Goal: Information Seeking & Learning: Learn about a topic

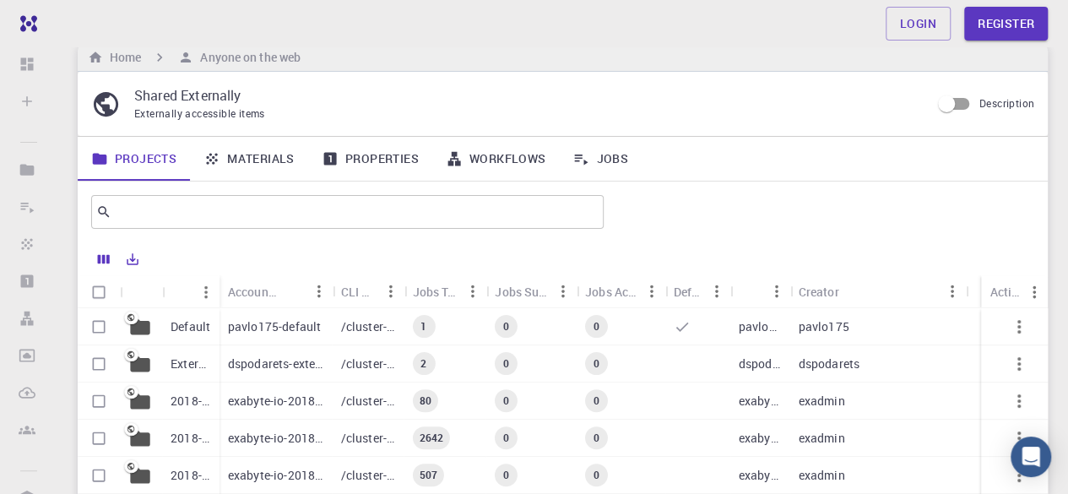
scroll to position [34, 0]
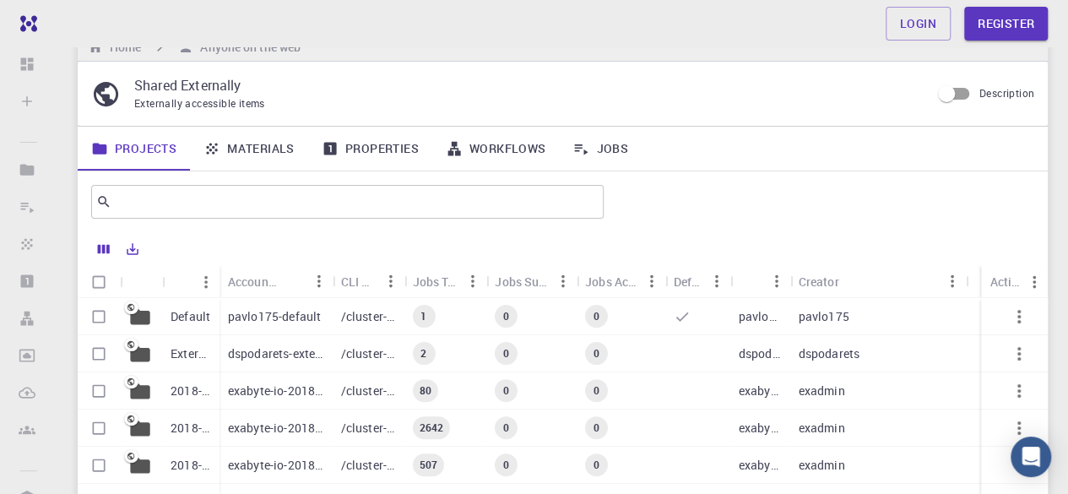
click at [343, 154] on link "Properties" at bounding box center [370, 149] width 124 height 44
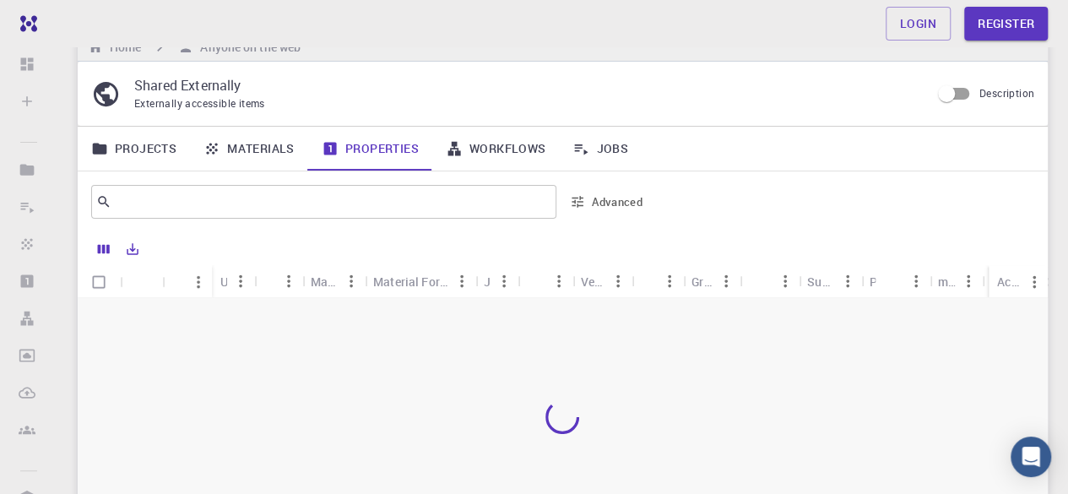
click at [255, 150] on link "Materials" at bounding box center [249, 149] width 118 height 44
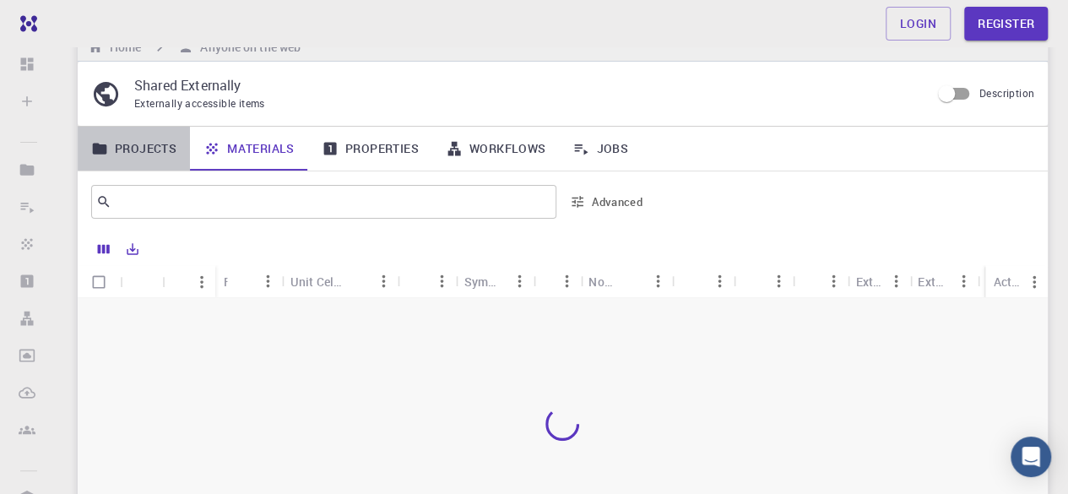
click at [171, 152] on link "Projects" at bounding box center [134, 149] width 112 height 44
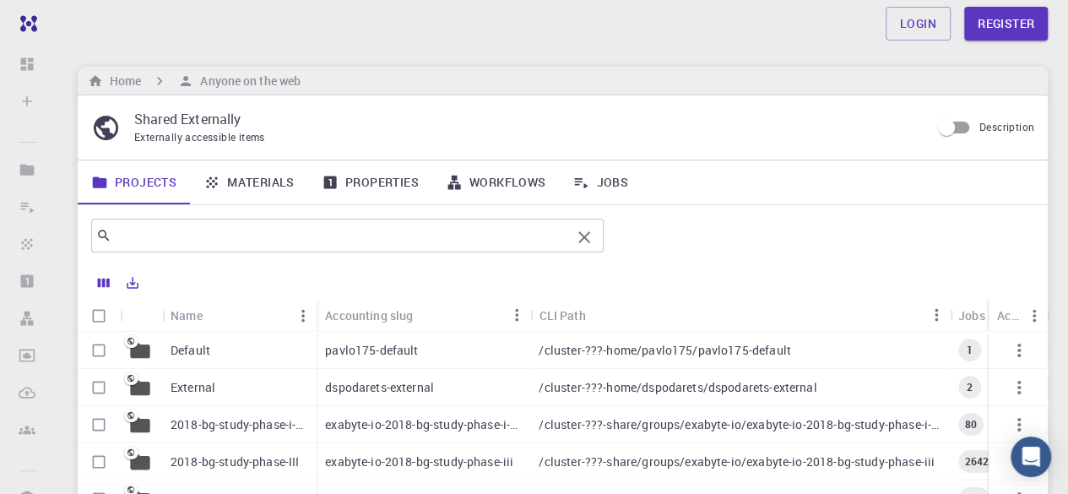
click at [177, 236] on input "text" at bounding box center [340, 236] width 459 height 24
click at [725, 173] on div "Projects Materials Properties Workflows Jobs" at bounding box center [563, 182] width 970 height 44
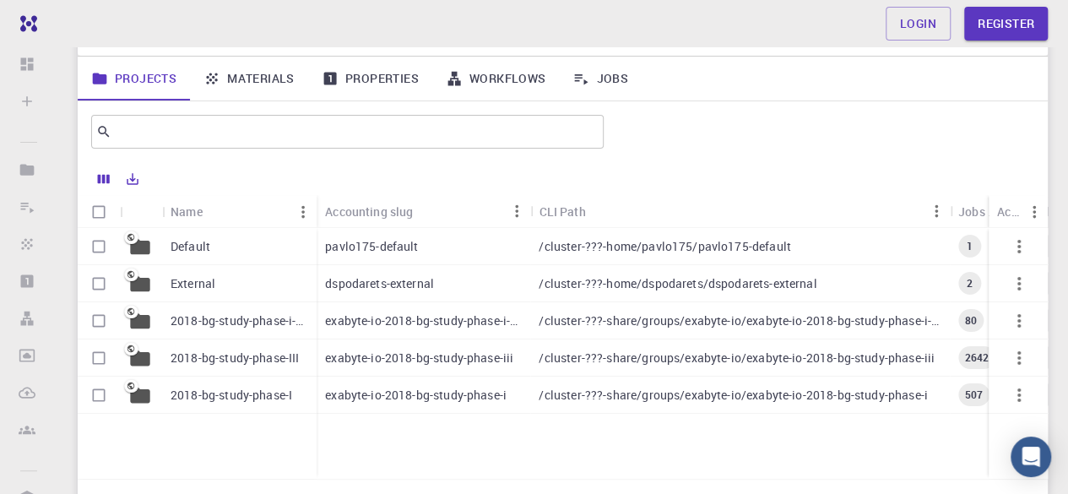
scroll to position [74, 0]
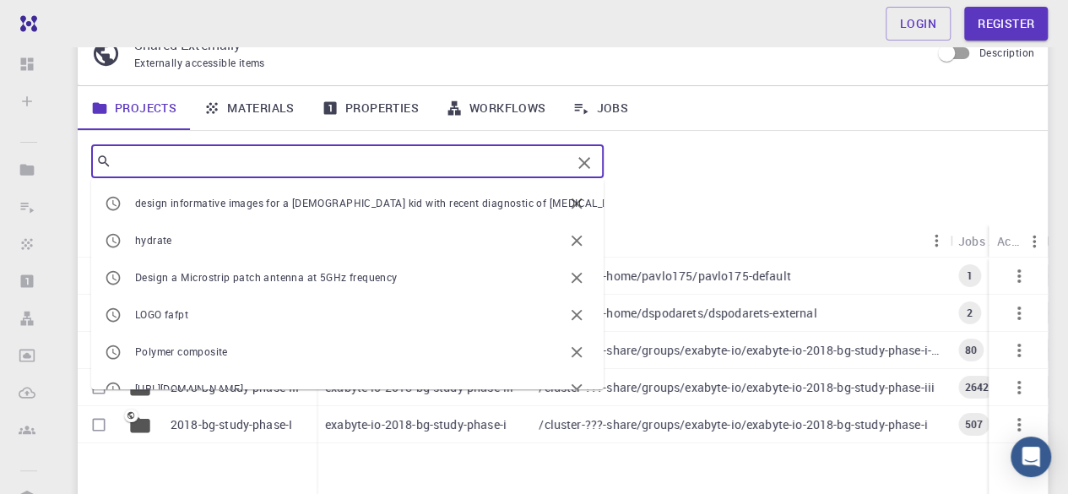
click at [432, 166] on input "text" at bounding box center [340, 161] width 459 height 24
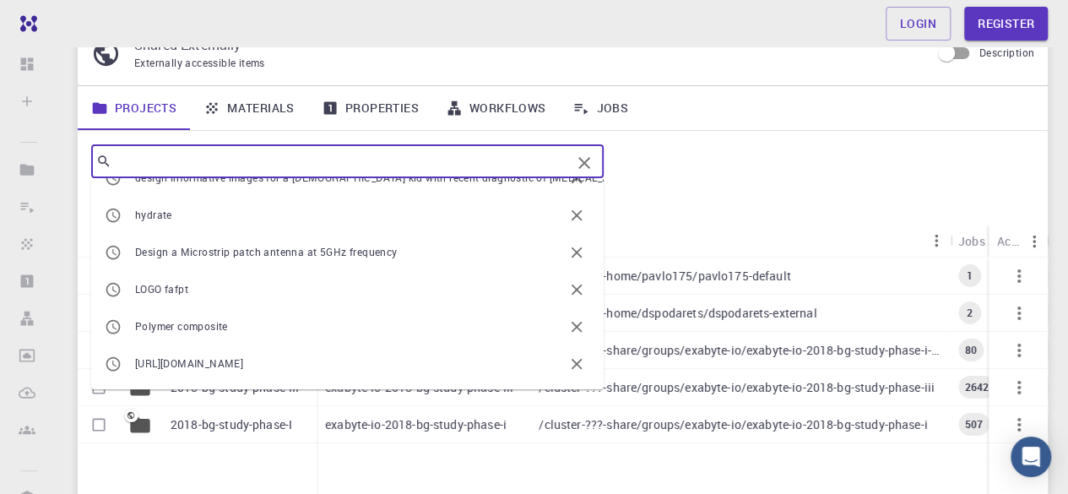
scroll to position [0, 0]
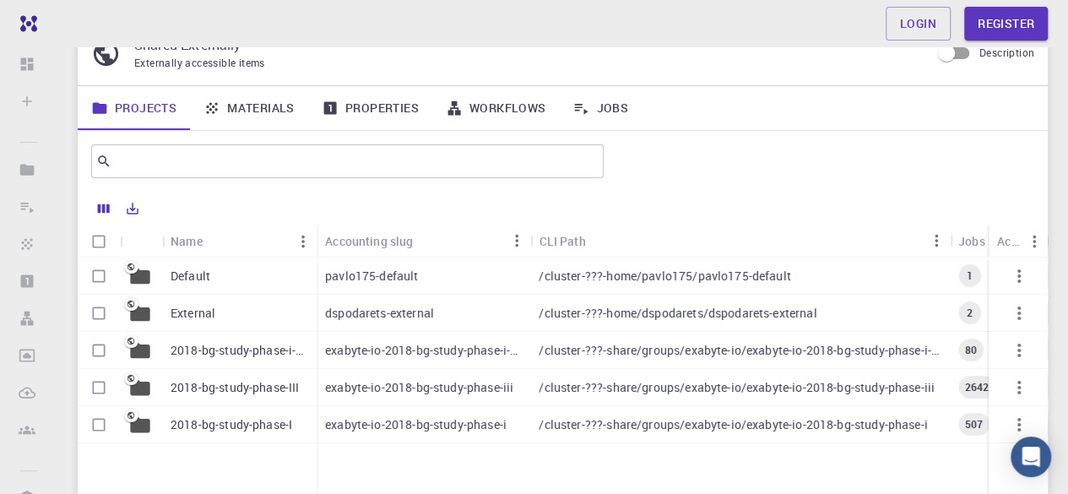
click at [672, 158] on div at bounding box center [822, 161] width 424 height 41
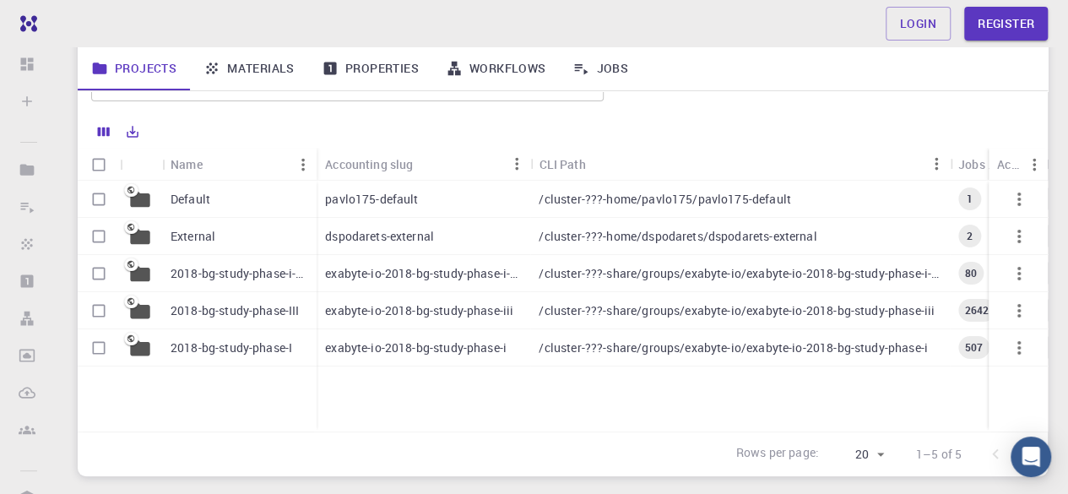
click at [363, 62] on link "Properties" at bounding box center [370, 68] width 124 height 44
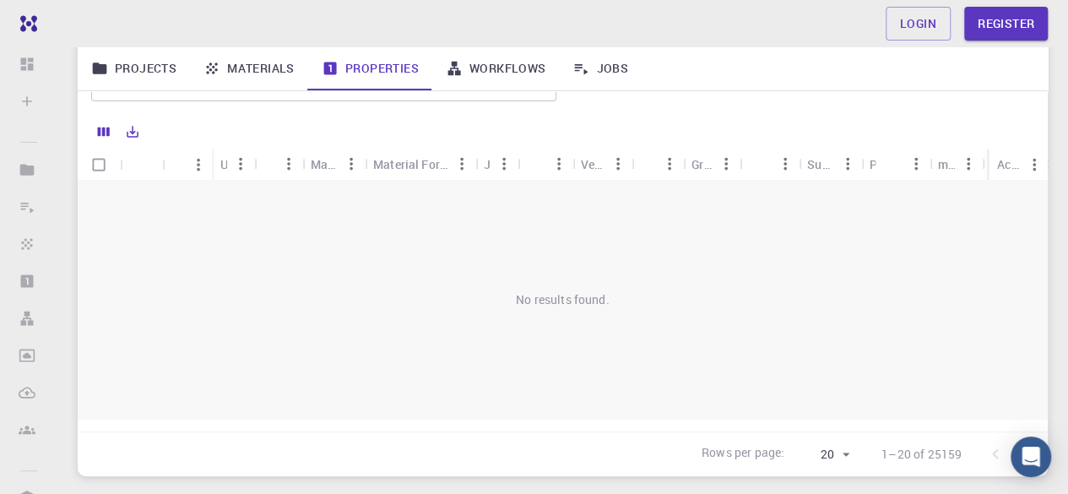
click at [154, 65] on link "Projects" at bounding box center [134, 68] width 112 height 44
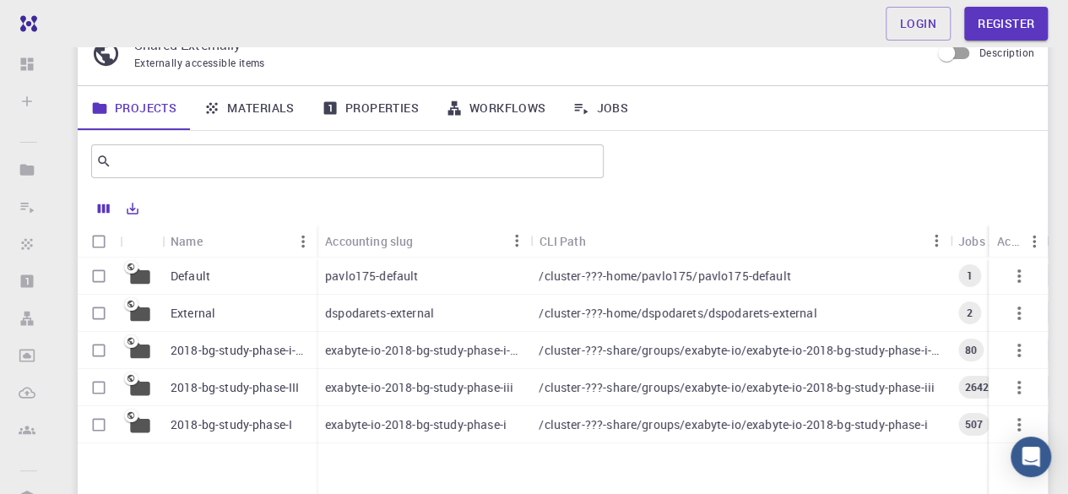
scroll to position [46, 0]
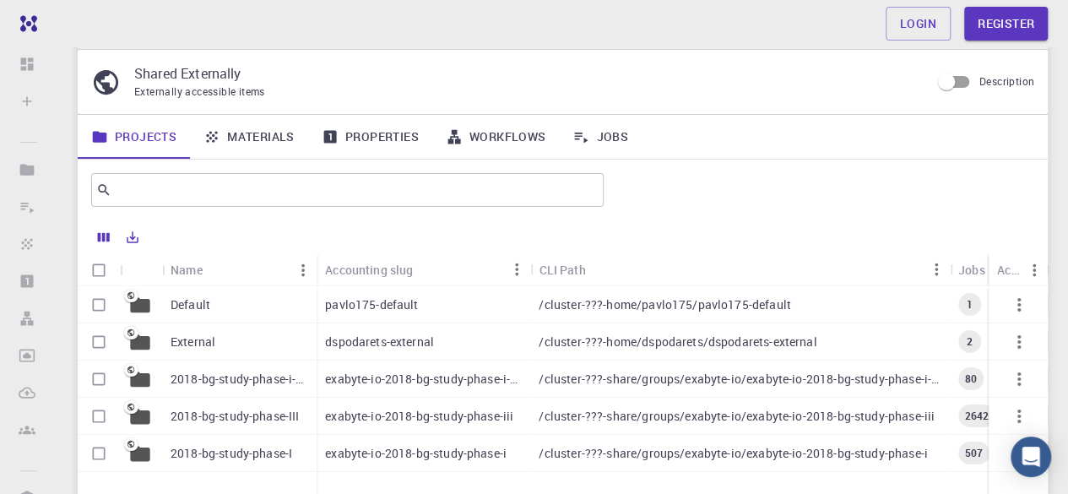
click at [791, 97] on div "Externally accessible items" at bounding box center [525, 92] width 783 height 17
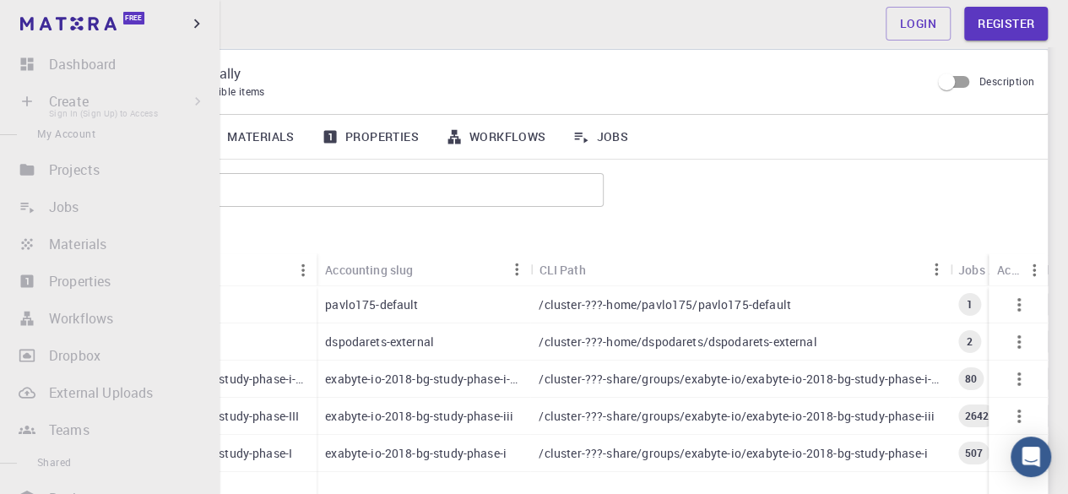
click at [39, 100] on li "Create Sign In (Sign Up) to Access New Job New Material Create Material Upload …" at bounding box center [110, 101] width 220 height 34
click at [21, 100] on li "Create Sign In (Sign Up) to Access New Job New Material Create Material Upload …" at bounding box center [110, 101] width 220 height 34
click at [196, 98] on li "Create Sign In (Sign Up) to Access New Job New Material Create Material Upload …" at bounding box center [110, 101] width 220 height 34
click at [32, 106] on li "Create Sign In (Sign Up) to Access New Job New Material Create Material Upload …" at bounding box center [110, 101] width 220 height 34
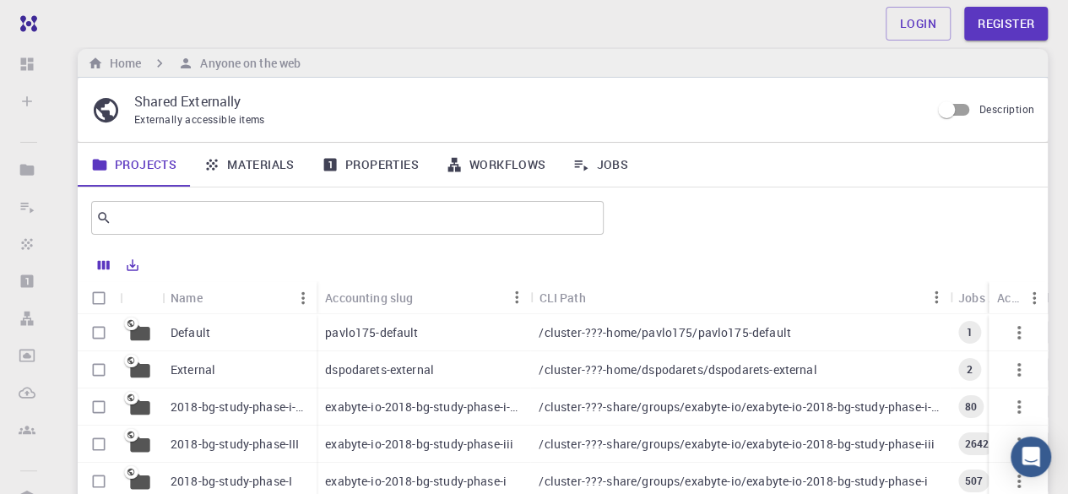
scroll to position [14, 0]
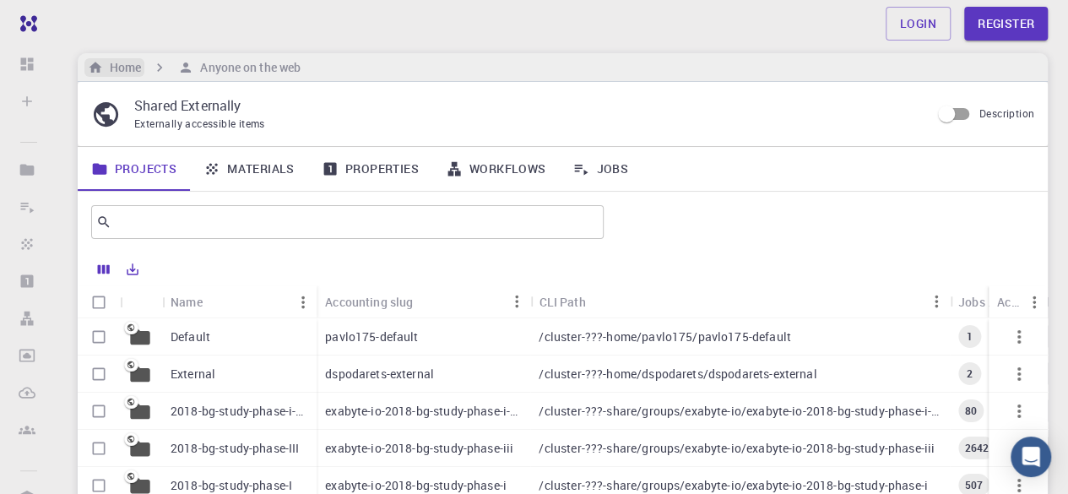
click at [96, 71] on icon "breadcrumb" at bounding box center [95, 67] width 13 height 11
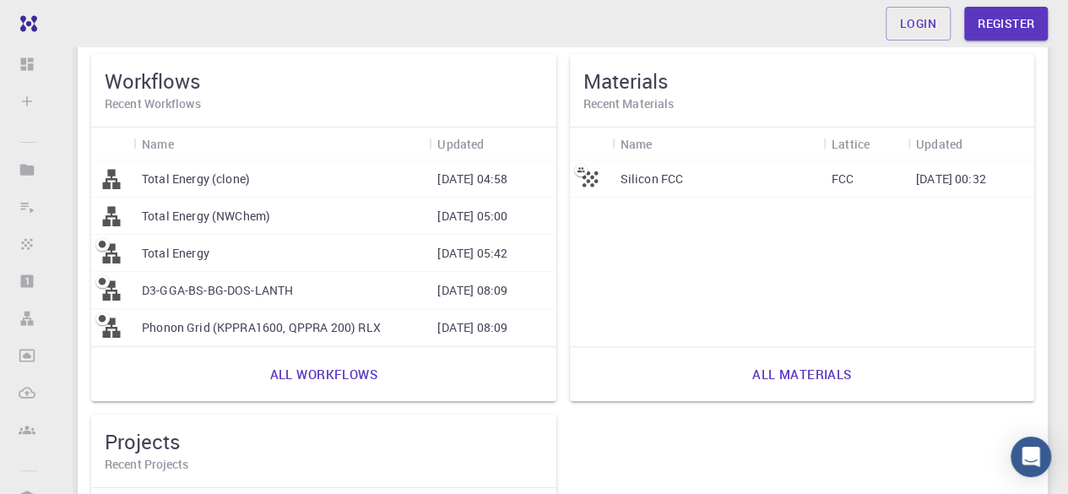
scroll to position [797, 0]
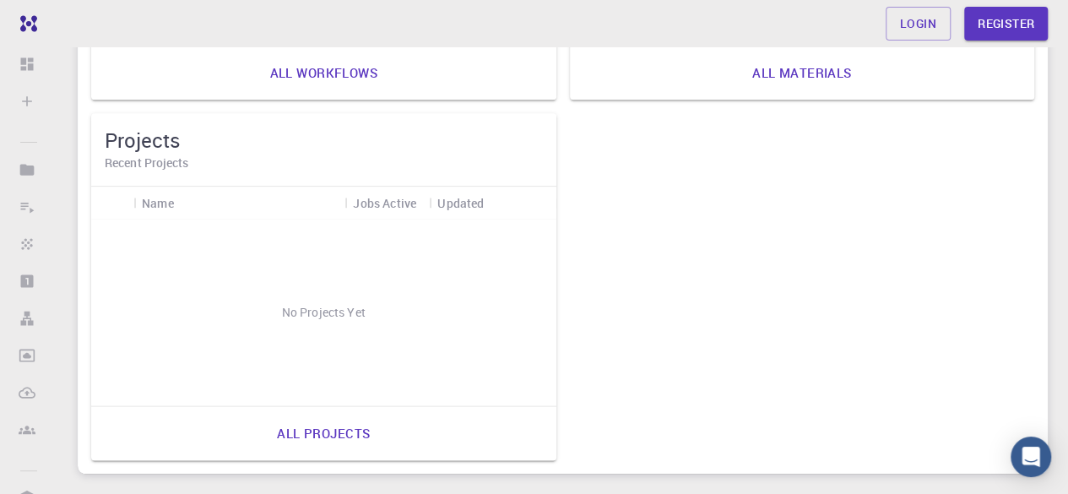
click at [324, 430] on link "All projects" at bounding box center [323, 433] width 130 height 41
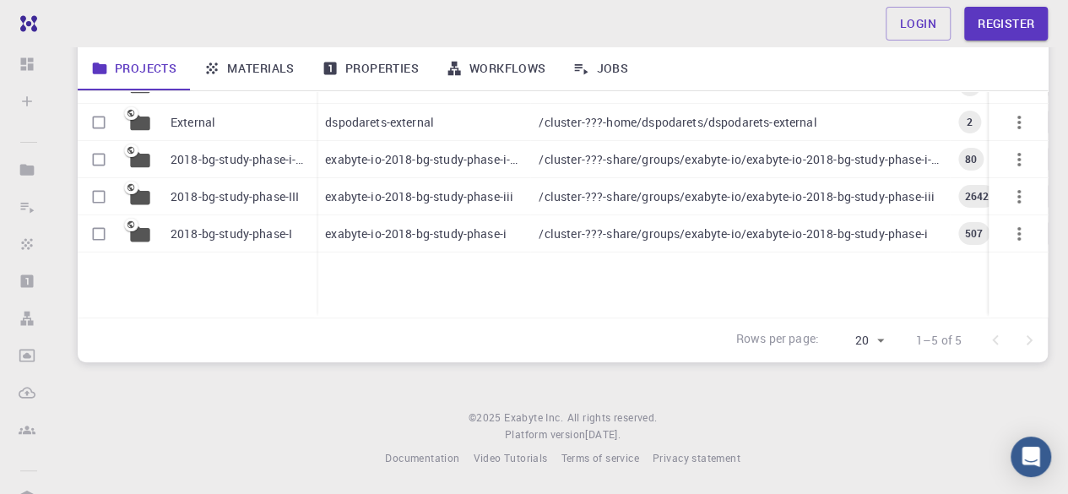
scroll to position [265, 0]
click at [271, 62] on link "Materials" at bounding box center [249, 68] width 118 height 44
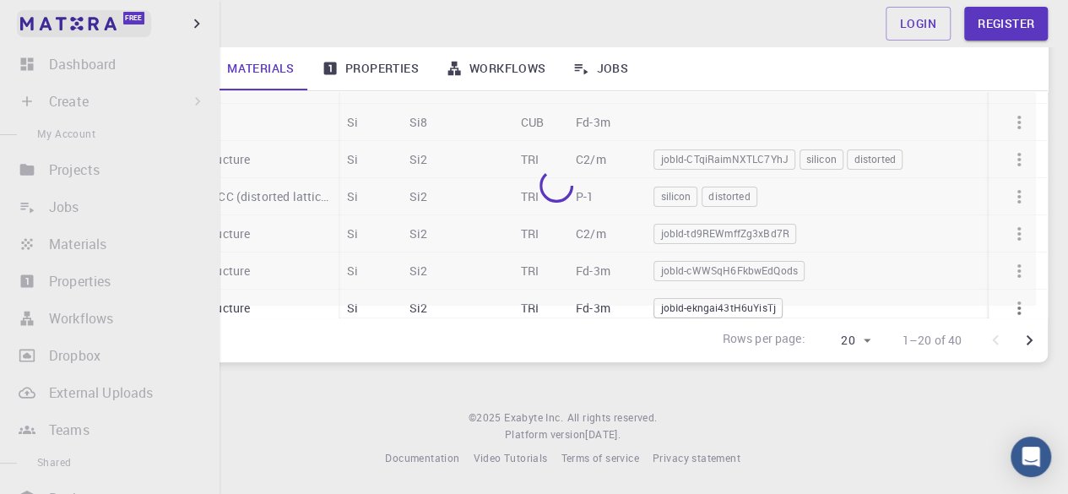
click at [57, 34] on link "Free" at bounding box center [84, 23] width 134 height 27
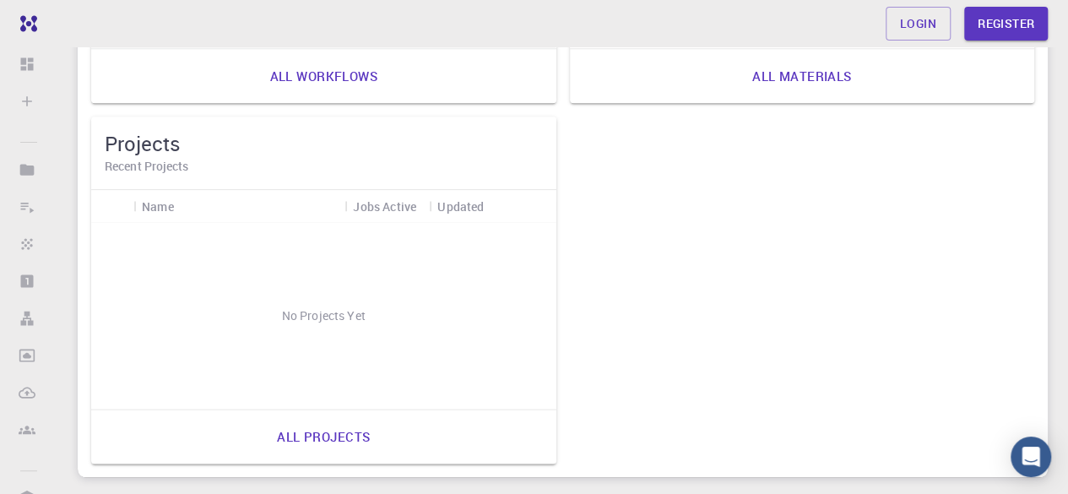
scroll to position [799, 0]
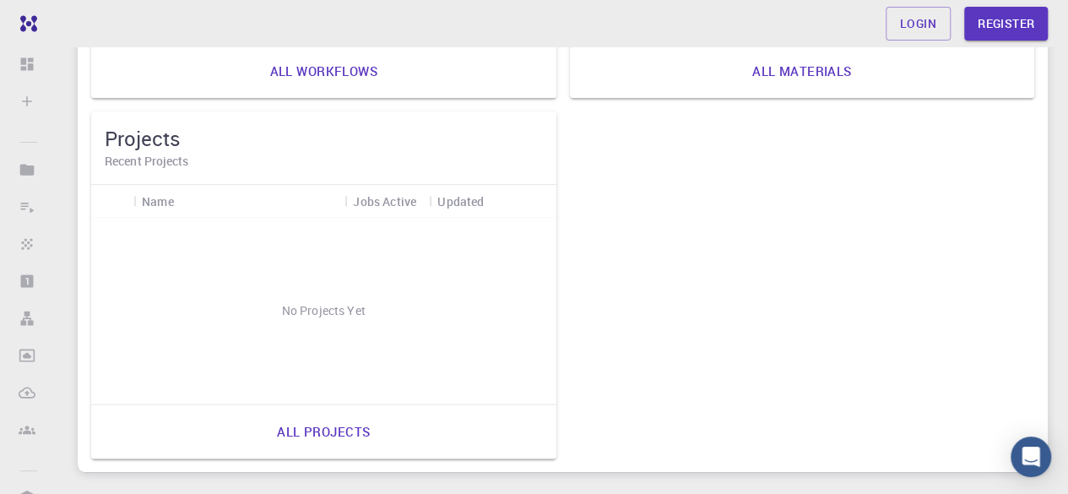
click at [344, 433] on link "All projects" at bounding box center [323, 431] width 130 height 41
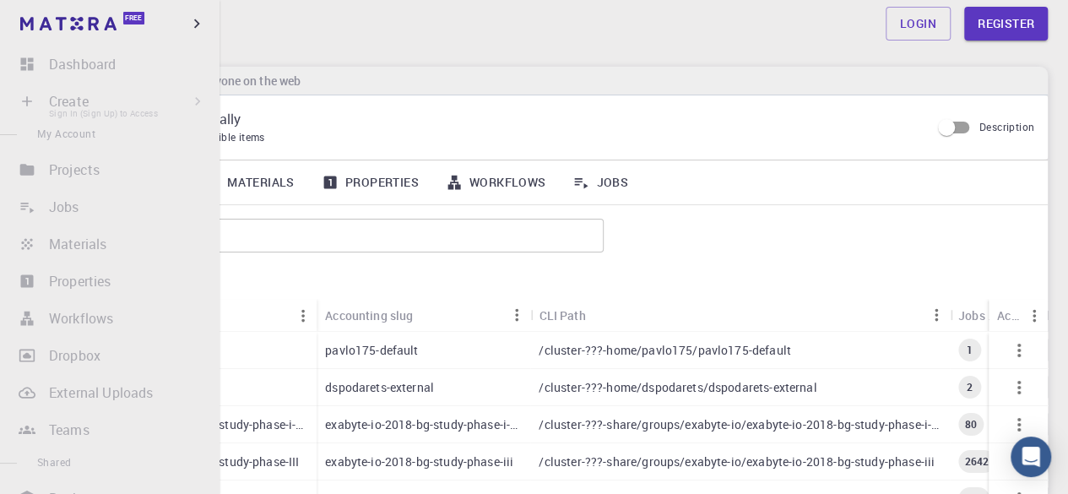
click at [135, 100] on li "Create Sign In (Sign Up) to Access New Job New Material Create Material Upload …" at bounding box center [110, 101] width 220 height 34
click at [13, 279] on li "Properties Sign In (Sign Up) to Access" at bounding box center [110, 281] width 220 height 34
click at [48, 280] on li "Properties Sign In (Sign Up) to Access" at bounding box center [110, 281] width 220 height 34
click at [73, 285] on li "Properties Sign In (Sign Up) to Access" at bounding box center [110, 281] width 220 height 34
drag, startPoint x: 147, startPoint y: 281, endPoint x: 76, endPoint y: 287, distance: 71.2
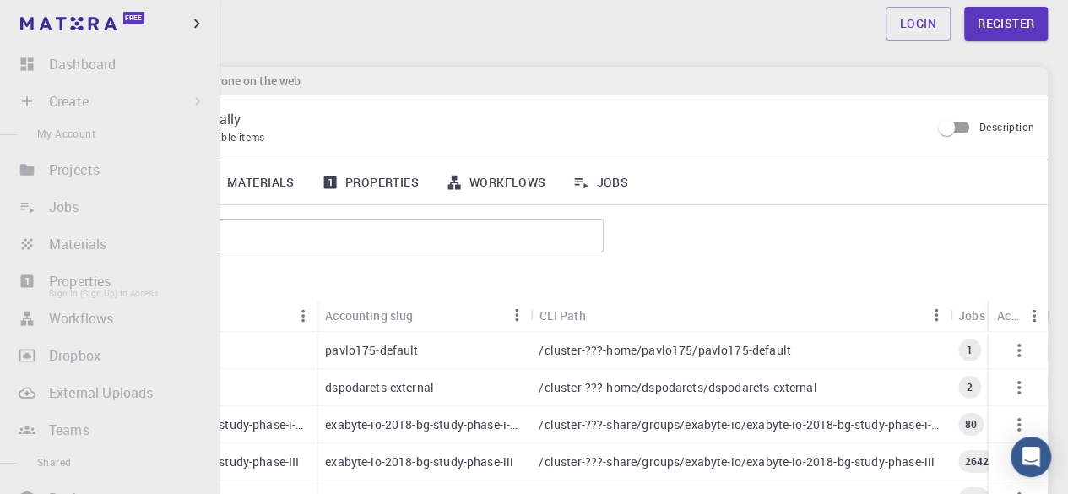
click at [144, 281] on li "Properties Sign In (Sign Up) to Access" at bounding box center [110, 281] width 220 height 34
drag, startPoint x: 24, startPoint y: 281, endPoint x: 158, endPoint y: 283, distance: 134.2
click at [158, 283] on li "Properties Sign In (Sign Up) to Access" at bounding box center [110, 281] width 220 height 34
click at [185, 290] on li "Properties Sign In (Sign Up) to Access" at bounding box center [110, 281] width 220 height 34
click at [20, 276] on li "Properties Sign In (Sign Up) to Access" at bounding box center [110, 281] width 220 height 34
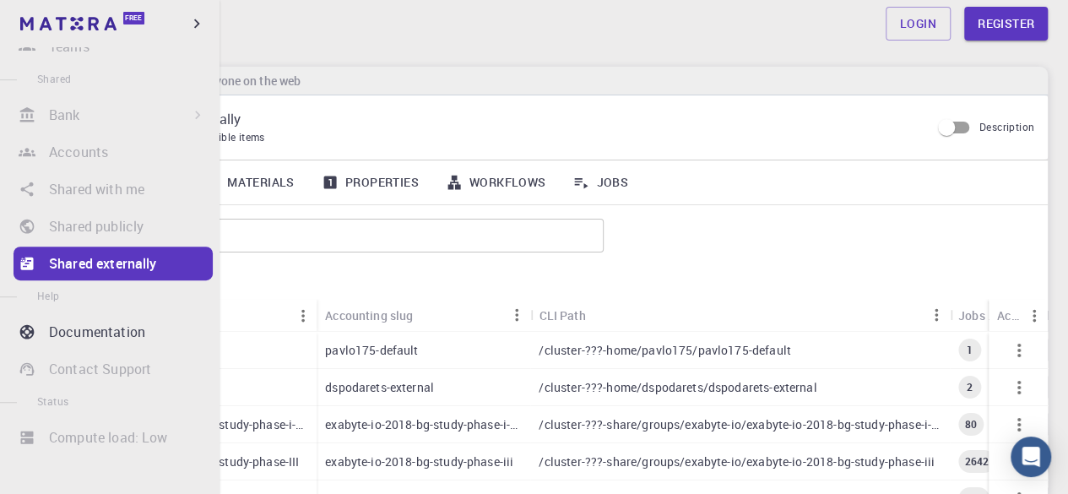
scroll to position [383, 0]
click at [138, 218] on li "Shared publicly Sign In (Sign Up) to Access" at bounding box center [110, 226] width 220 height 34
click at [123, 227] on li "Shared publicly Sign In (Sign Up) to Access" at bounding box center [110, 226] width 220 height 34
click at [123, 193] on li "Shared with me Sign In (Sign Up) to Access" at bounding box center [110, 189] width 220 height 34
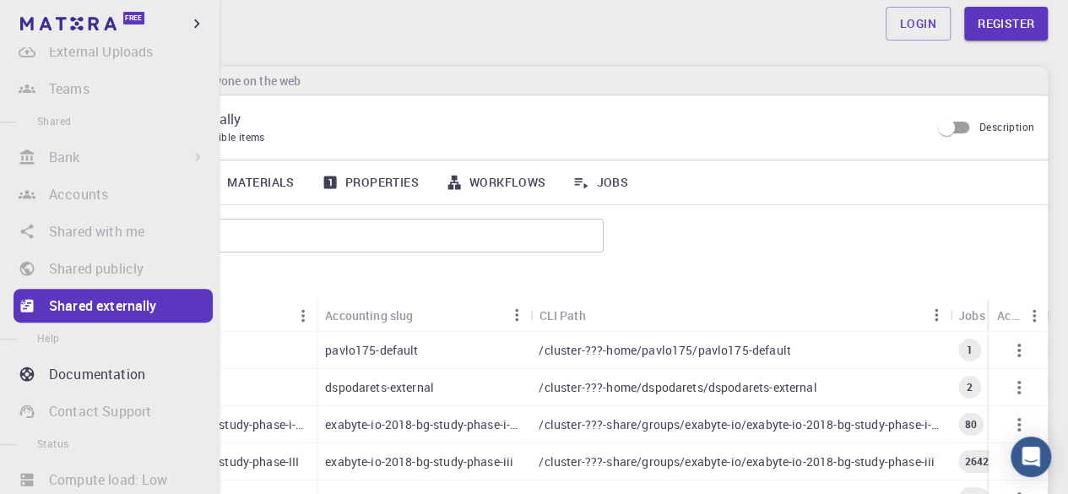
scroll to position [323, 0]
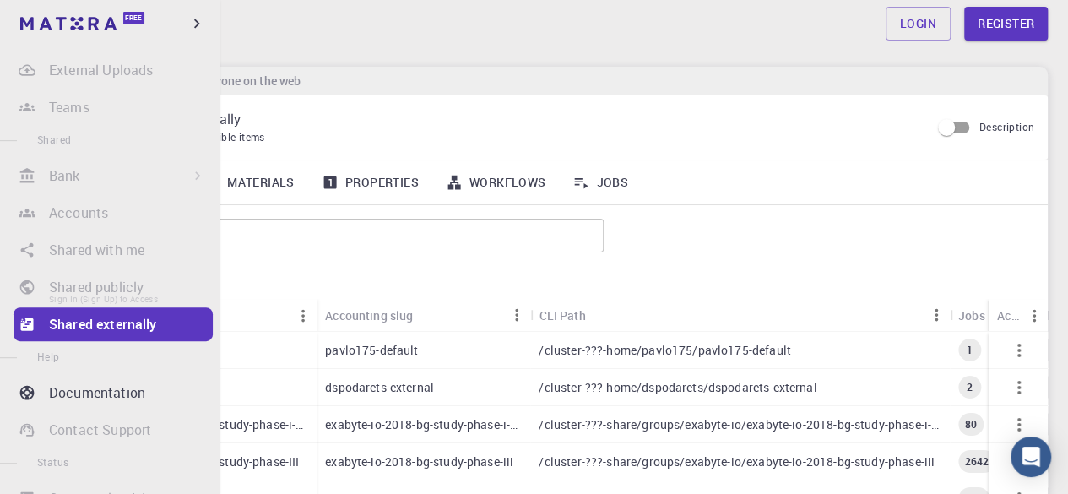
click at [78, 292] on li "Shared publicly Sign In (Sign Up) to Access" at bounding box center [110, 287] width 220 height 34
click at [95, 250] on li "Shared with me Sign In (Sign Up) to Access" at bounding box center [110, 250] width 220 height 34
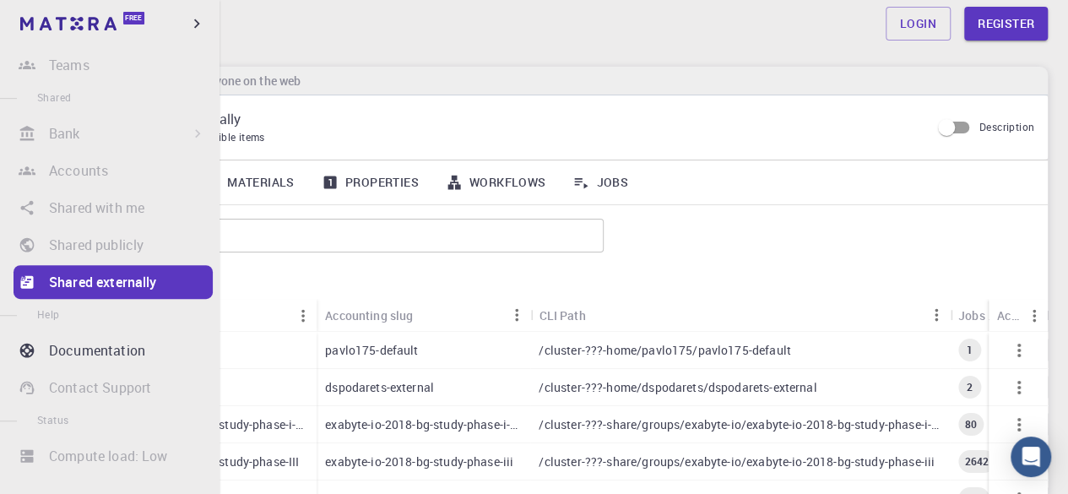
scroll to position [383, 0]
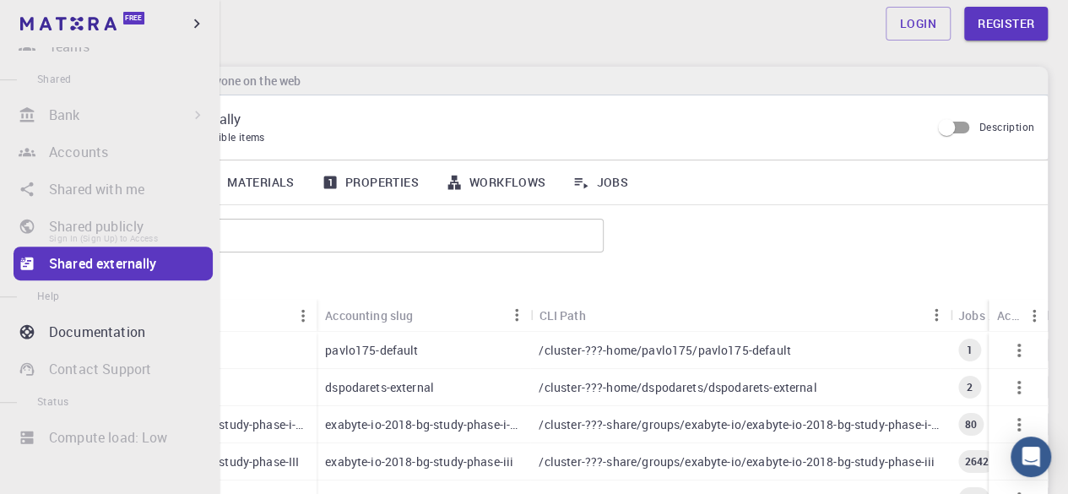
click at [177, 230] on li "Shared publicly Sign In (Sign Up) to Access" at bounding box center [110, 226] width 220 height 34
click at [71, 214] on li "Shared publicly Sign In (Sign Up) to Access" at bounding box center [110, 226] width 220 height 34
click at [78, 205] on ul "Dashboard Sign In (Sign Up) to Access Create Sign In (Sign Up) to Access New Jo…" at bounding box center [110, 79] width 220 height 831
click at [89, 193] on li "Shared with me Sign In (Sign Up) to Access" at bounding box center [110, 189] width 220 height 34
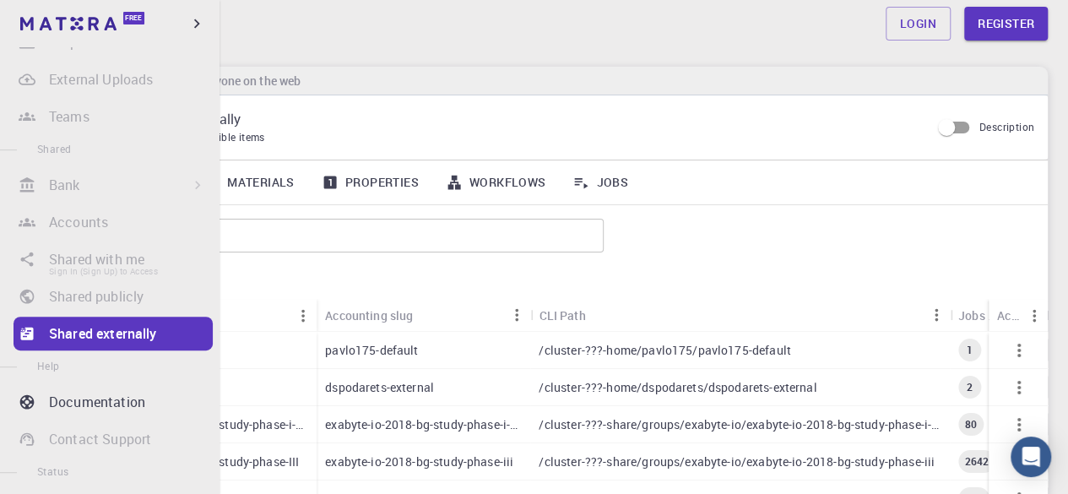
click at [124, 274] on li "Shared with me Sign In (Sign Up) to Access" at bounding box center [110, 259] width 220 height 34
click at [138, 263] on li "Shared with me Sign In (Sign Up) to Access" at bounding box center [110, 259] width 220 height 34
click at [125, 301] on li "Shared publicly Sign In (Sign Up) to Access" at bounding box center [110, 296] width 220 height 34
click at [98, 290] on li "Shared publicly Sign In (Sign Up) to Access" at bounding box center [110, 296] width 220 height 34
click at [166, 255] on li "Shared with me Sign In (Sign Up) to Access" at bounding box center [110, 259] width 220 height 34
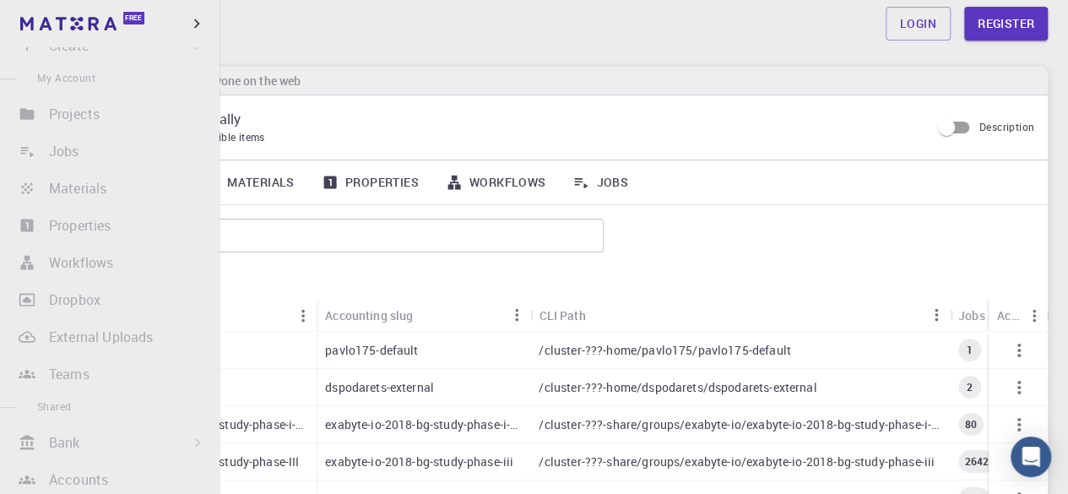
scroll to position [0, 0]
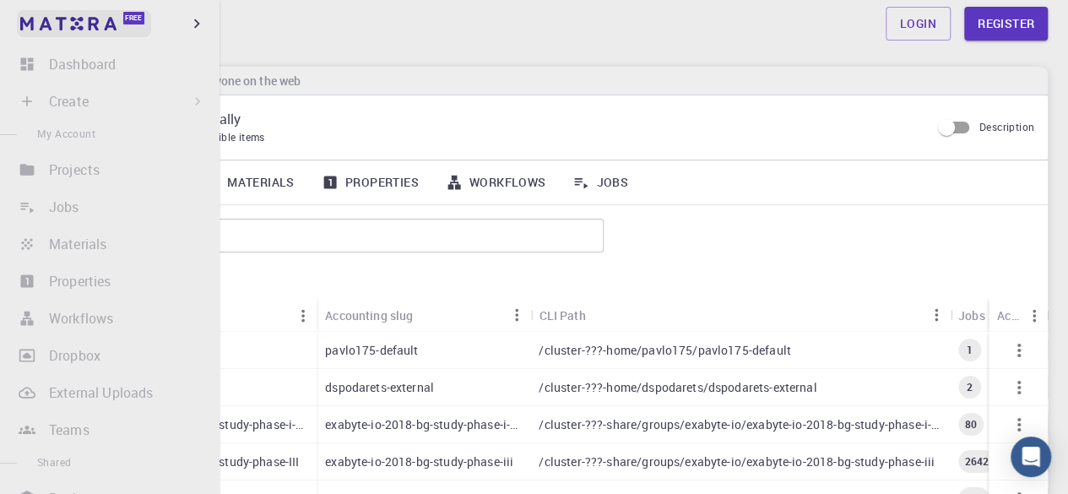
click at [126, 18] on span "Free" at bounding box center [133, 18] width 17 height 9
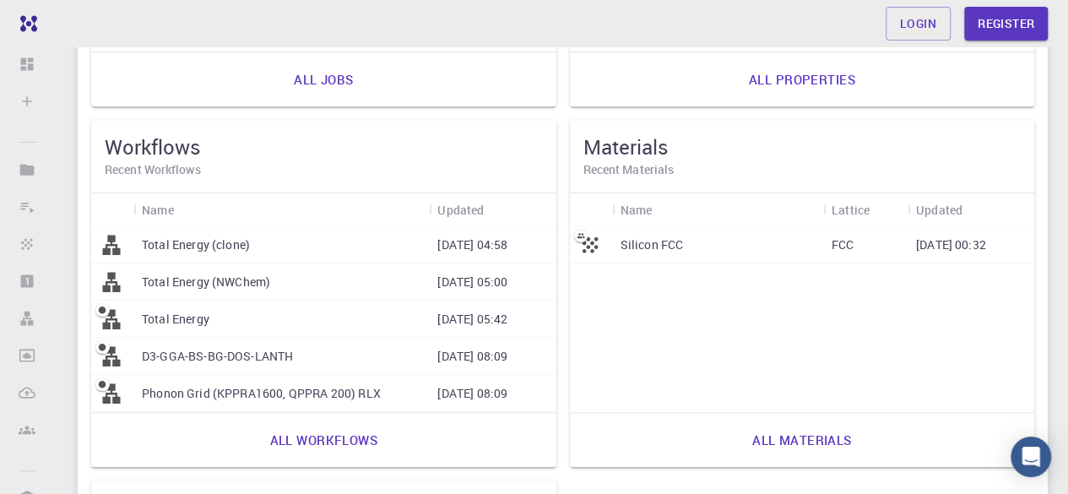
scroll to position [420, 0]
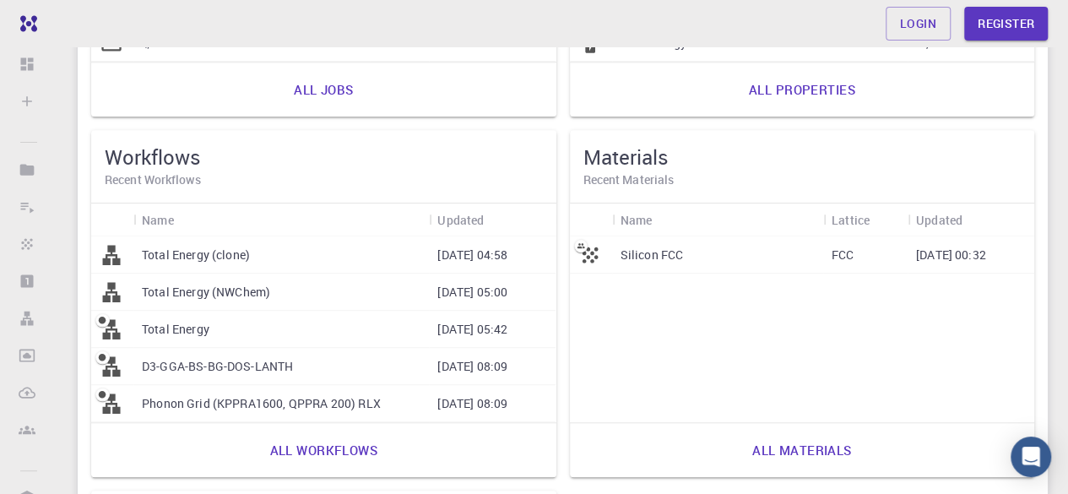
click at [648, 257] on p "Silicon FCC" at bounding box center [652, 255] width 63 height 17
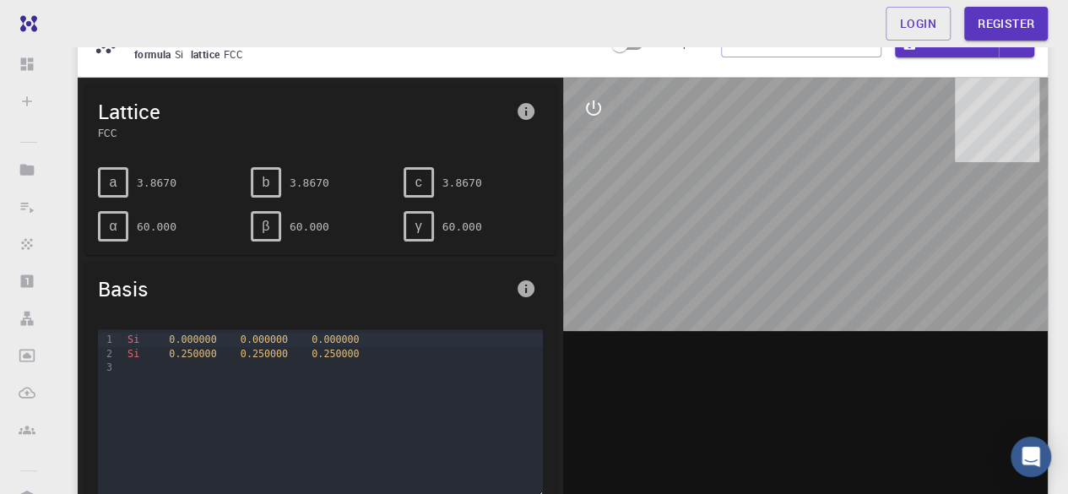
scroll to position [61, 0]
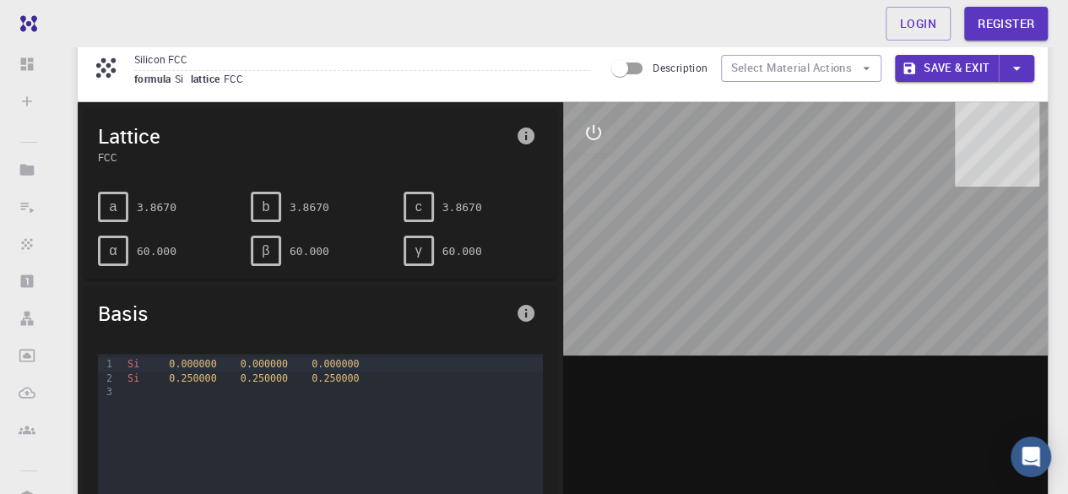
drag, startPoint x: 714, startPoint y: 132, endPoint x: 912, endPoint y: 354, distance: 297.2
click at [911, 337] on div at bounding box center [805, 364] width 485 height 525
drag, startPoint x: 848, startPoint y: 330, endPoint x: 896, endPoint y: 315, distance: 50.5
click at [896, 315] on div at bounding box center [805, 364] width 485 height 525
click at [757, 220] on div at bounding box center [805, 364] width 485 height 525
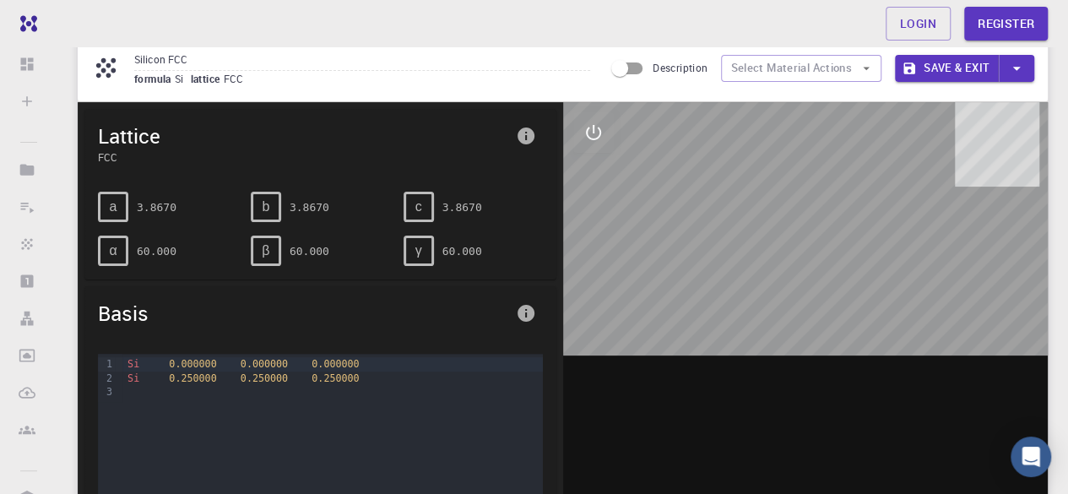
click at [818, 273] on div at bounding box center [805, 364] width 485 height 525
click at [822, 282] on div at bounding box center [805, 364] width 485 height 525
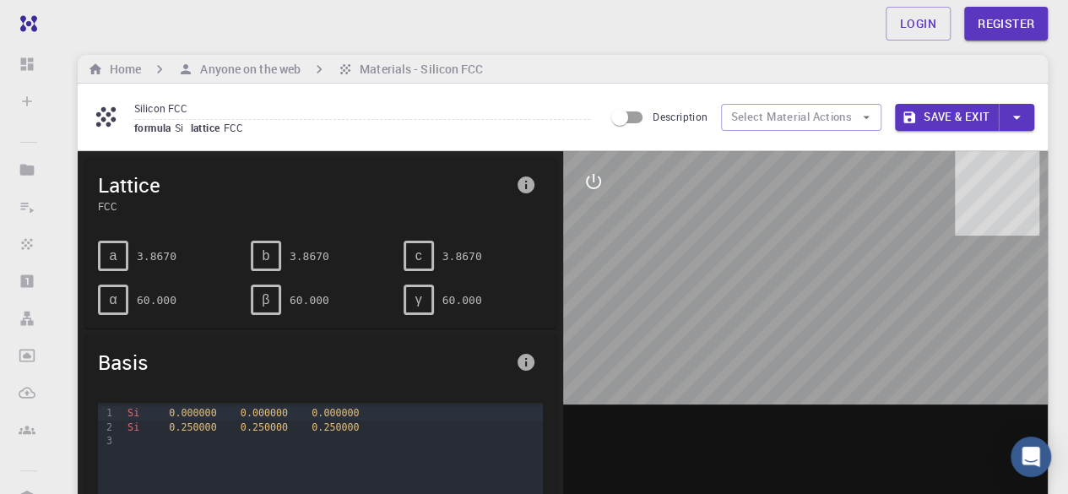
scroll to position [0, 0]
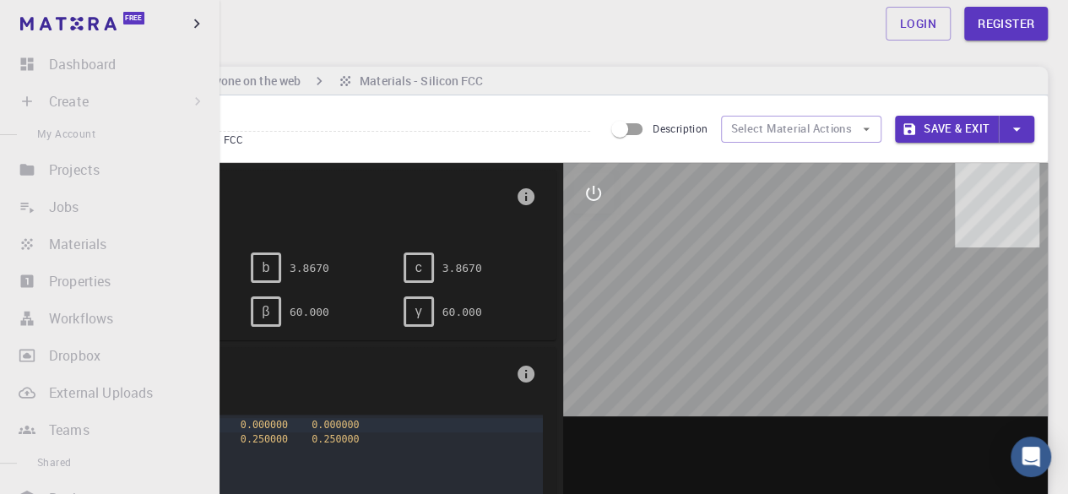
click at [122, 261] on ul "Dashboard Sign In (Sign Up) to Access Create Sign In (Sign Up) to Access New Jo…" at bounding box center [110, 462] width 220 height 831
click at [129, 261] on ul "Dashboard Sign In (Sign Up) to Access Create Sign In (Sign Up) to Access New Jo…" at bounding box center [110, 462] width 220 height 831
click at [133, 281] on li "Properties Sign In (Sign Up) to Access" at bounding box center [110, 281] width 220 height 34
click at [97, 310] on li "Workflows Sign In (Sign Up) to Access" at bounding box center [110, 318] width 220 height 34
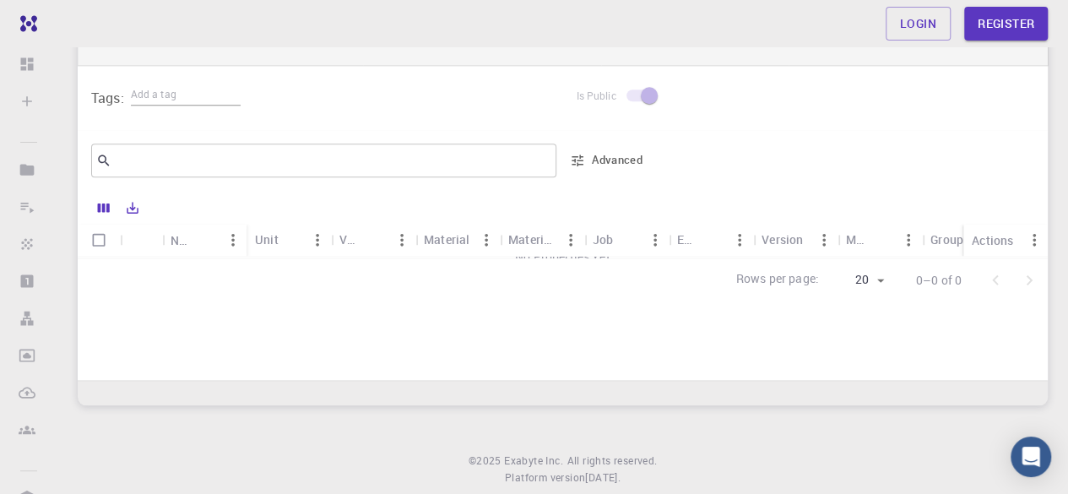
scroll to position [691, 0]
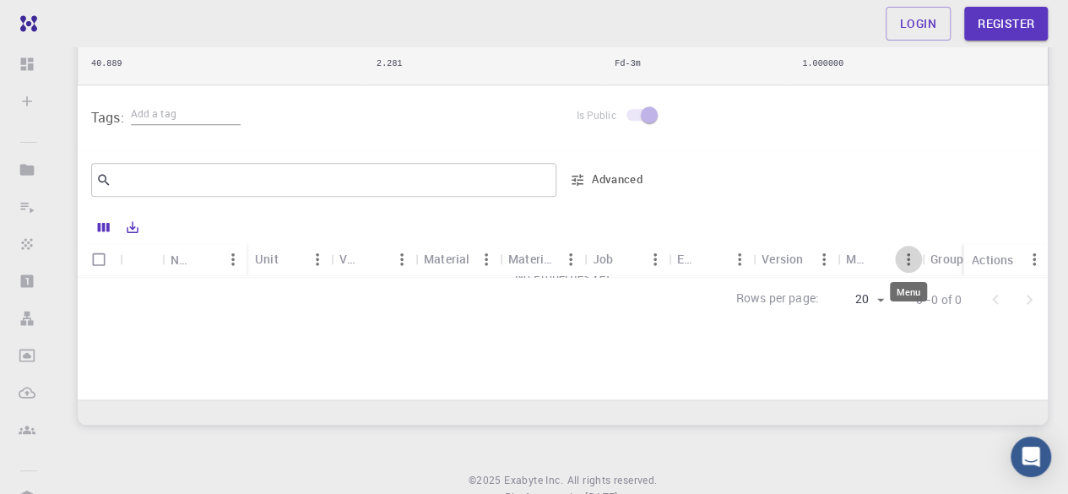
click at [908, 256] on icon "Menu" at bounding box center [908, 258] width 3 height 13
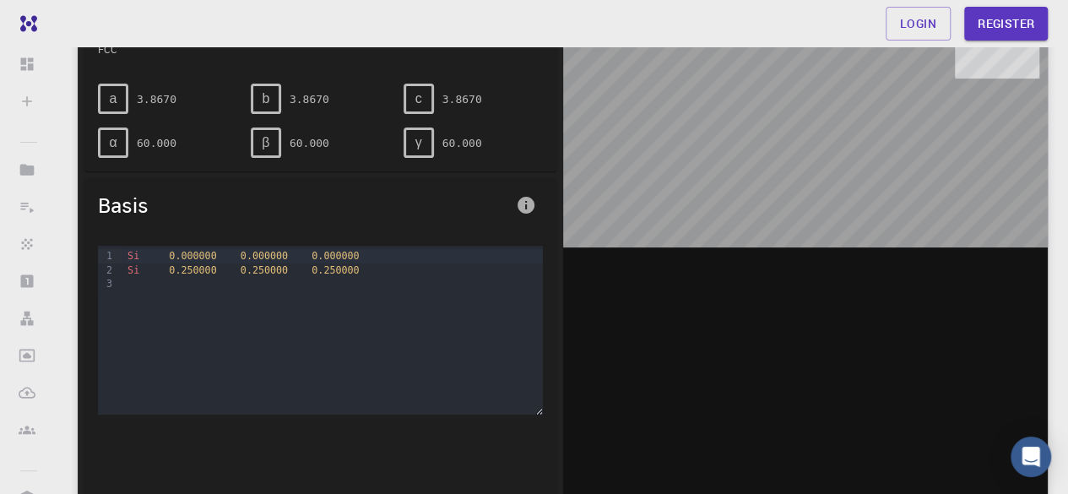
scroll to position [0, 0]
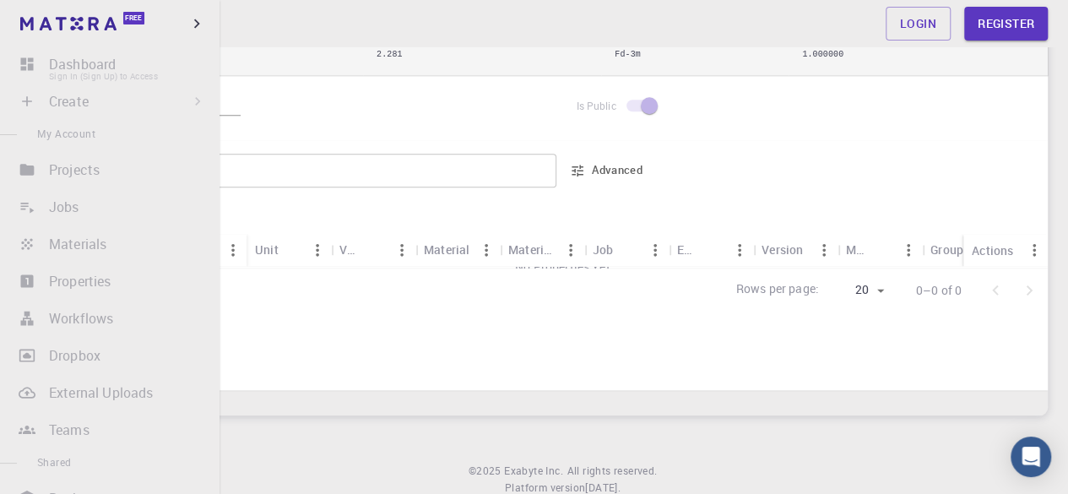
click at [40, 61] on li "Dashboard Sign In (Sign Up) to Access" at bounding box center [110, 64] width 220 height 34
click at [190, 19] on icon "button" at bounding box center [196, 23] width 19 height 19
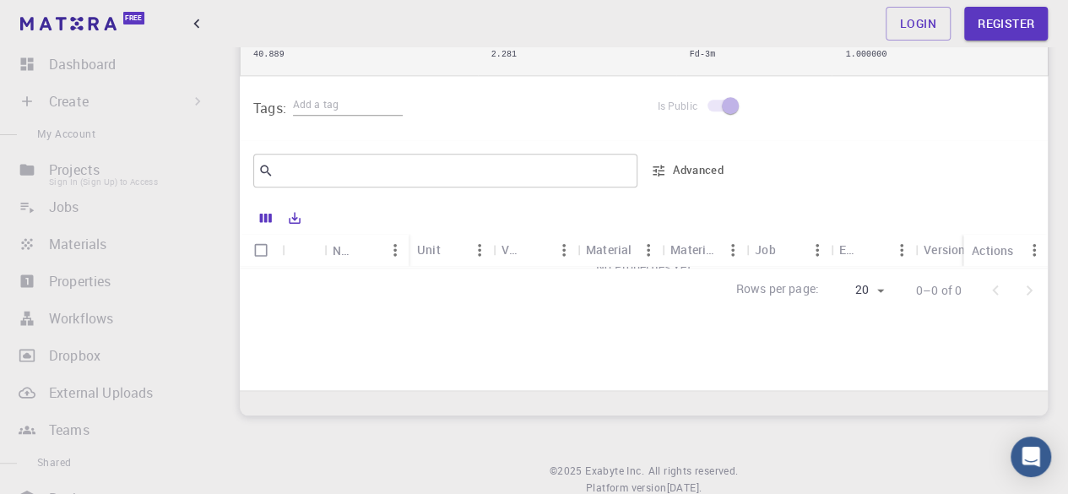
click at [142, 182] on li "Projects Sign In (Sign Up) to Access" at bounding box center [110, 170] width 220 height 34
click at [21, 171] on li "Projects Sign In (Sign Up) to Access" at bounding box center [110, 170] width 220 height 34
click at [95, 225] on ul "Dashboard Sign In (Sign Up) to Access Create Sign In (Sign Up) to Access New Jo…" at bounding box center [110, 462] width 220 height 831
click at [92, 209] on li "Jobs Sign In (Sign Up) to Access" at bounding box center [110, 207] width 220 height 34
click at [32, 213] on li "Jobs Sign In (Sign Up) to Access" at bounding box center [110, 207] width 220 height 34
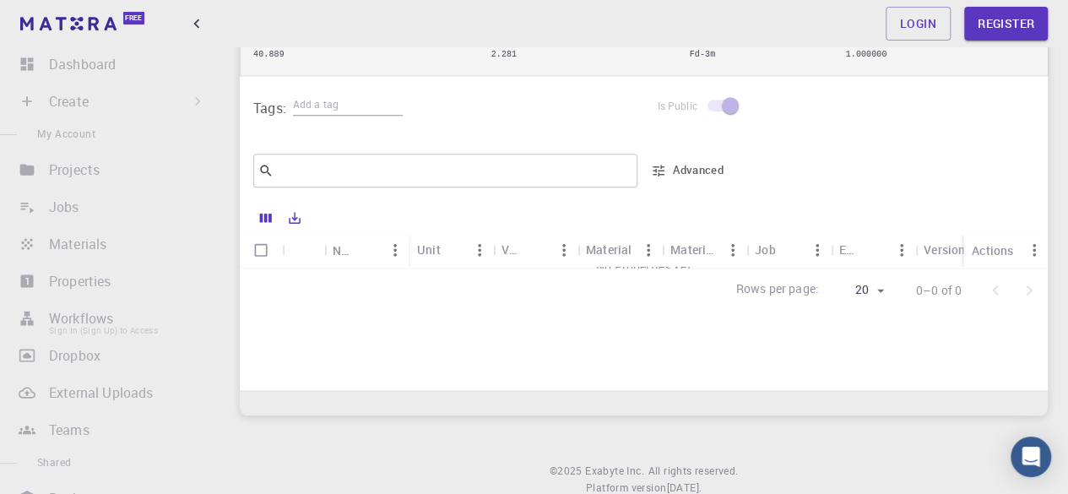
click at [125, 306] on li "Workflows Sign In (Sign Up) to Access" at bounding box center [110, 318] width 220 height 34
click at [152, 293] on li "Properties Sign In (Sign Up) to Access" at bounding box center [110, 281] width 220 height 34
drag, startPoint x: 209, startPoint y: 271, endPoint x: 211, endPoint y: 332, distance: 60.8
click at [211, 332] on div "Dashboard Sign In (Sign Up) to Access Create Sign In (Sign Up) to Access New Jo…" at bounding box center [110, 271] width 220 height 448
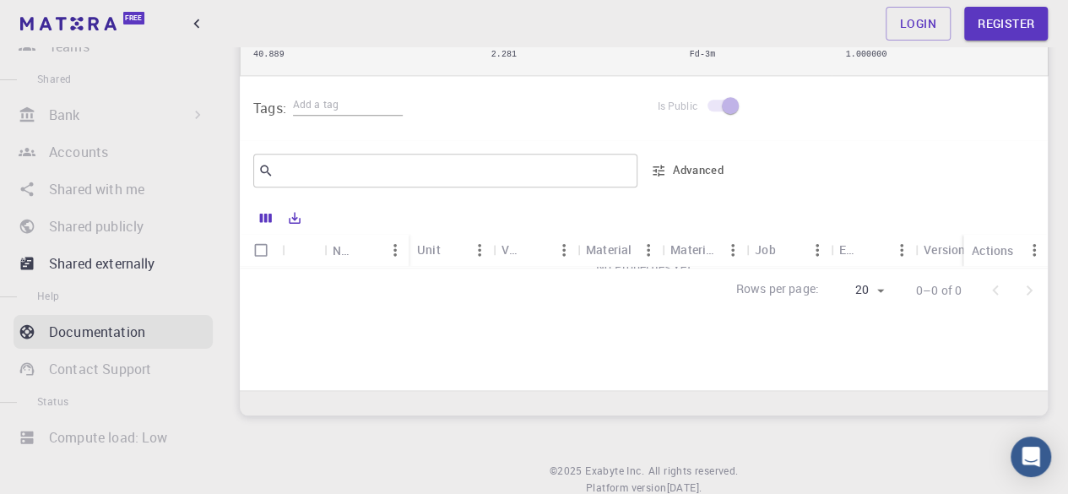
click at [133, 333] on p "Documentation" at bounding box center [97, 332] width 96 height 20
